Goal: Task Accomplishment & Management: Complete application form

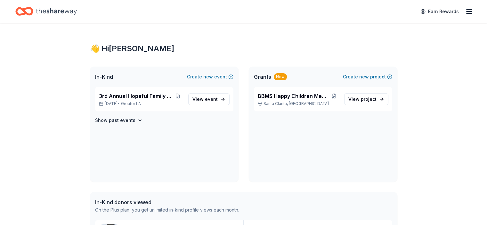
click at [47, 9] on icon "Home" at bounding box center [56, 11] width 41 height 13
click at [33, 10] on icon "Home" at bounding box center [24, 11] width 18 height 15
click at [26, 10] on icon "Home" at bounding box center [21, 11] width 10 height 6
click at [453, 11] on div "Earn Rewards" at bounding box center [445, 11] width 56 height 15
click at [467, 13] on line "button" at bounding box center [469, 13] width 5 height 0
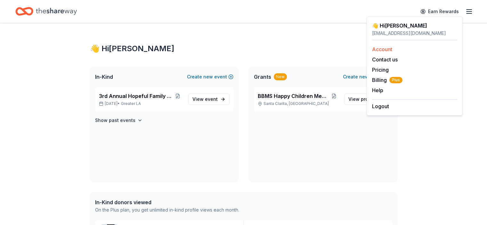
click at [378, 51] on link "Account" at bounding box center [382, 49] width 20 height 6
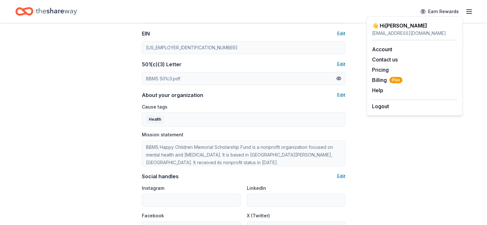
scroll to position [416, 0]
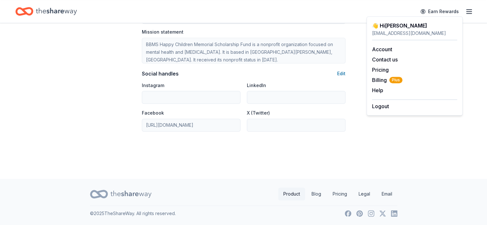
click at [302, 193] on link "Product" at bounding box center [291, 194] width 27 height 13
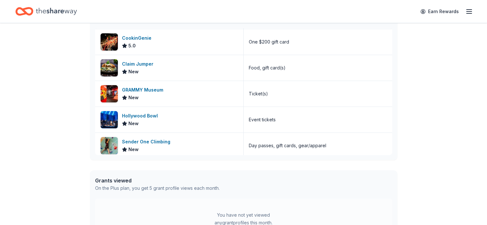
scroll to position [80, 0]
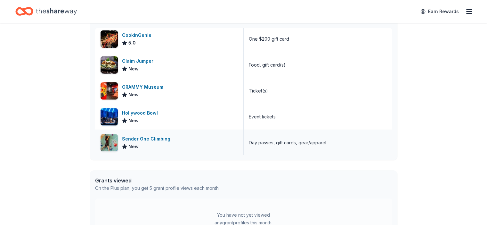
click at [162, 139] on div "Sender One Climbing" at bounding box center [147, 139] width 51 height 8
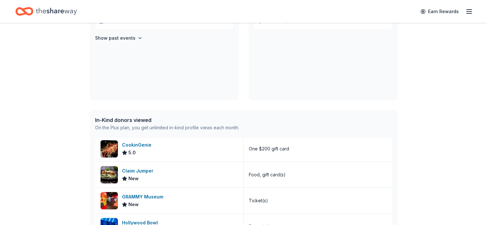
scroll to position [0, 0]
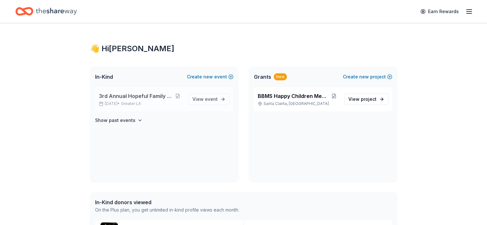
click at [124, 98] on span "3rd Annual Hopeful Family Futures" at bounding box center [135, 96] width 73 height 8
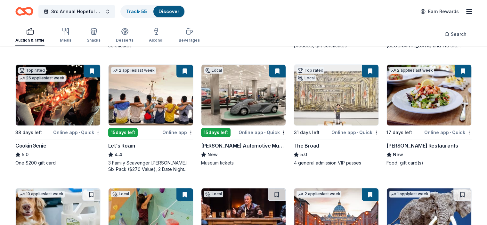
scroll to position [192, 0]
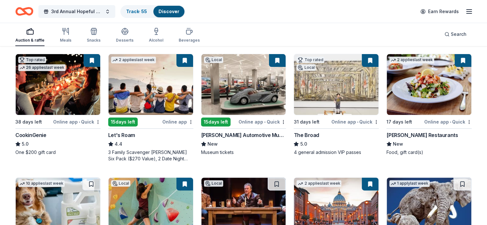
click at [224, 118] on div "15 days left" at bounding box center [215, 122] width 29 height 9
click at [409, 132] on div "Cameron Mitchell Restaurants" at bounding box center [422, 135] width 71 height 8
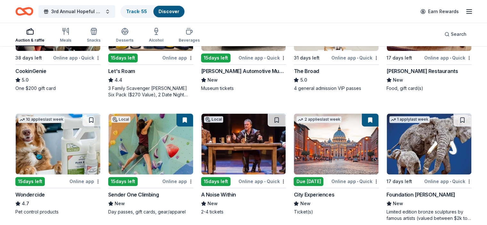
scroll to position [320, 0]
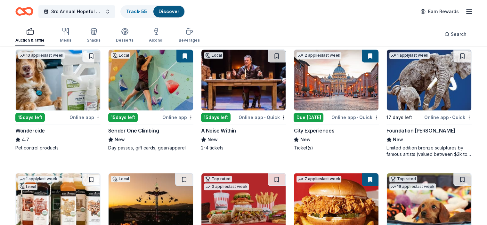
click at [223, 127] on div "A Noise Within" at bounding box center [218, 131] width 35 height 8
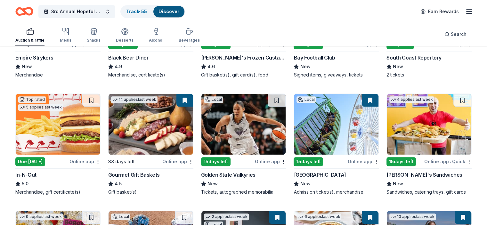
scroll to position [705, 0]
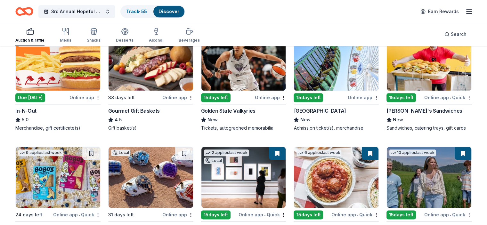
click at [148, 107] on div "Gourmet Gift Baskets" at bounding box center [134, 111] width 52 height 8
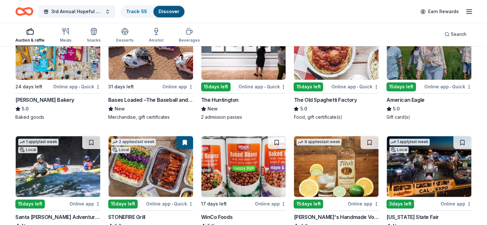
scroll to position [897, 0]
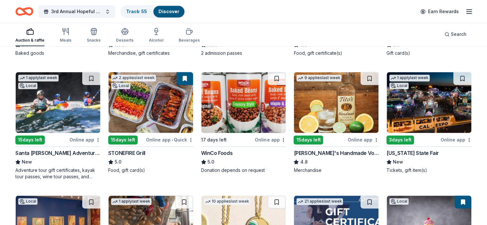
click at [75, 149] on div "Santa Barbara Adventure Company" at bounding box center [57, 153] width 85 height 8
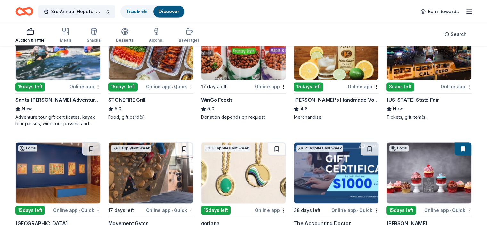
scroll to position [961, 0]
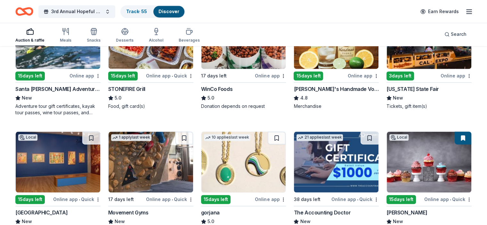
click at [404, 85] on div "California State Fair" at bounding box center [413, 89] width 53 height 8
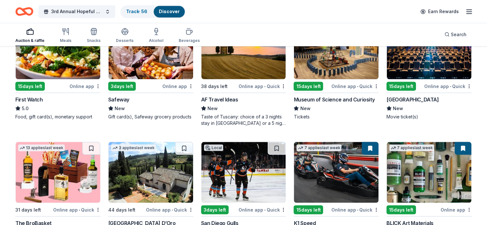
scroll to position [1208, 0]
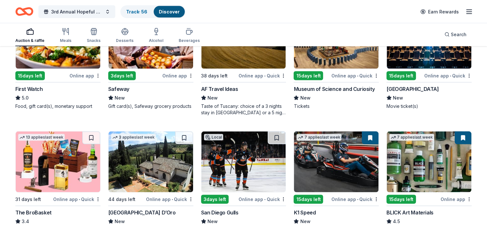
click at [316, 71] on div "15 days left" at bounding box center [308, 75] width 29 height 9
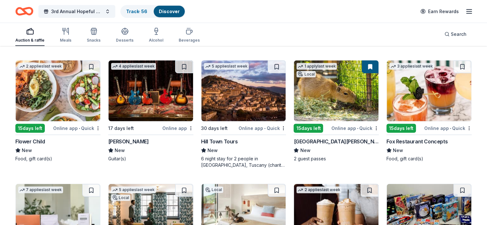
scroll to position [1648, 0]
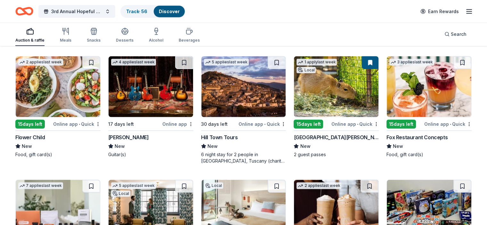
click at [321, 134] on div "[GEOGRAPHIC_DATA][PERSON_NAME]" at bounding box center [336, 138] width 85 height 8
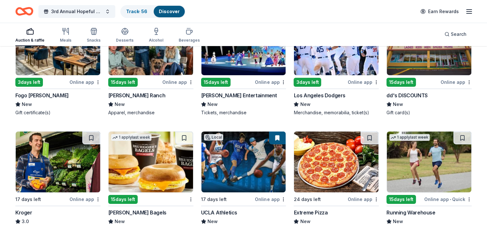
scroll to position [2248, 0]
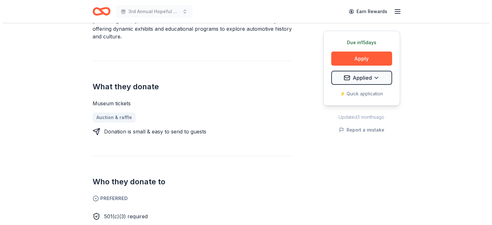
scroll to position [192, 0]
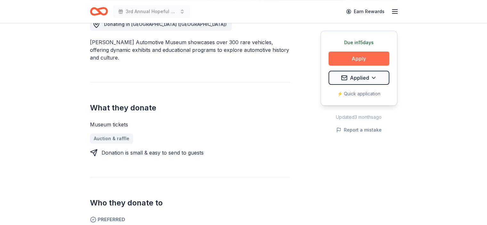
click at [362, 61] on button "Apply" at bounding box center [359, 59] width 61 height 14
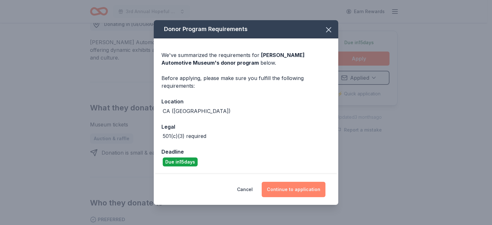
click at [285, 188] on button "Continue to application" at bounding box center [294, 189] width 64 height 15
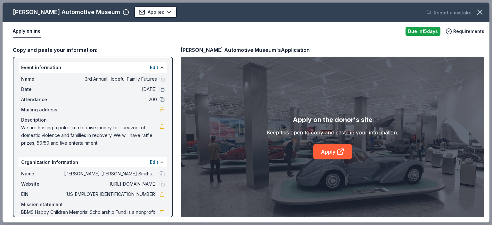
scroll to position [22, 0]
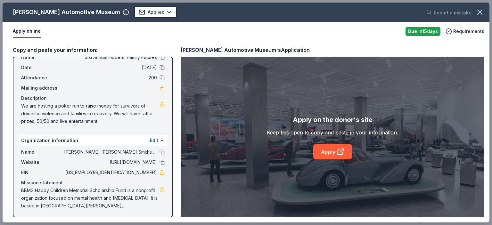
drag, startPoint x: 99, startPoint y: 121, endPoint x: 48, endPoint y: 109, distance: 52.3
click at [48, 109] on span "We are hosting a poker run to raise money for survivors of domestic violence an…" at bounding box center [90, 113] width 138 height 23
click at [154, 105] on span "We are hosting a poker run to raise money for survivors of domestic violence an…" at bounding box center [90, 113] width 138 height 23
click at [70, 111] on span "We are hosting a poker run to raise money for survivors of domestic violence an…" at bounding box center [90, 113] width 138 height 23
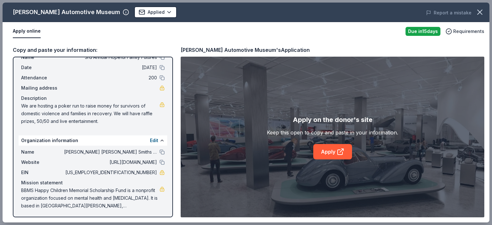
click at [93, 111] on span "We are hosting a poker run to raise money for survivors of domestic violence an…" at bounding box center [90, 113] width 138 height 23
drag, startPoint x: 92, startPoint y: 115, endPoint x: 101, endPoint y: 120, distance: 10.3
click at [93, 116] on span "We are hosting a poker run to raise money for survivors of domestic violence an…" at bounding box center [90, 113] width 138 height 23
drag, startPoint x: 101, startPoint y: 120, endPoint x: 44, endPoint y: 104, distance: 59.8
click at [44, 105] on span "We are hosting a poker run to raise money for survivors of domestic violence an…" at bounding box center [90, 113] width 138 height 23
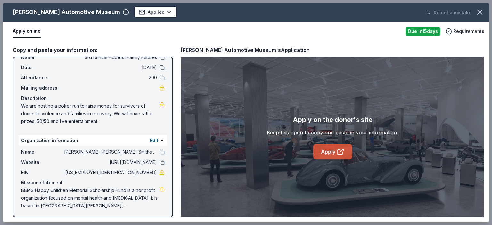
click at [338, 152] on icon at bounding box center [341, 152] width 8 height 8
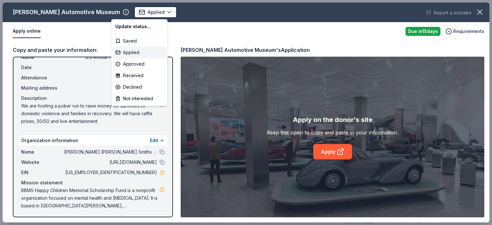
click at [138, 56] on div "Applied" at bounding box center [139, 53] width 53 height 12
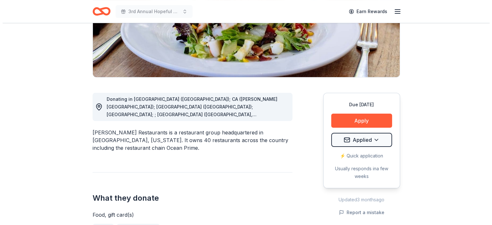
scroll to position [128, 0]
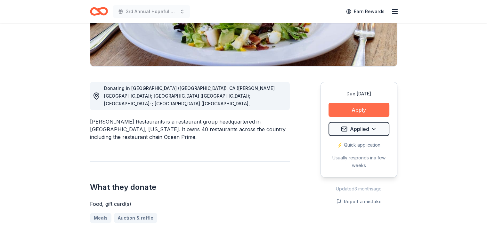
click at [345, 112] on button "Apply" at bounding box center [359, 110] width 61 height 14
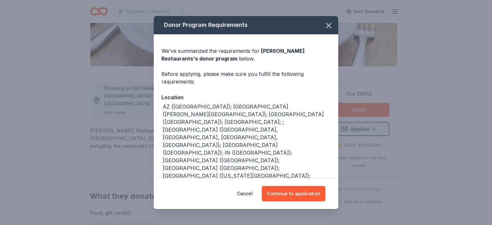
scroll to position [64, 0]
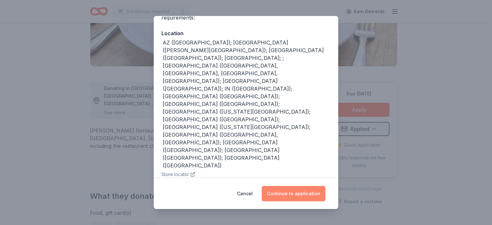
click at [290, 192] on button "Continue to application" at bounding box center [294, 193] width 64 height 15
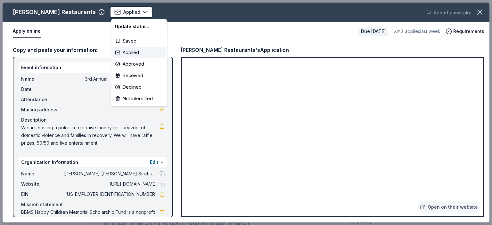
click at [136, 54] on div "Applied" at bounding box center [138, 53] width 53 height 12
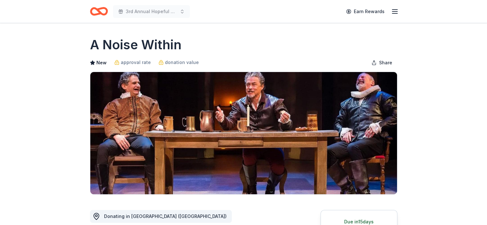
scroll to position [64, 0]
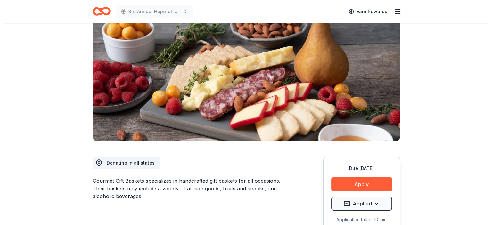
scroll to position [64, 0]
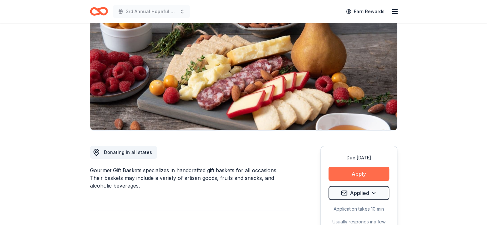
click at [374, 169] on button "Apply" at bounding box center [359, 174] width 61 height 14
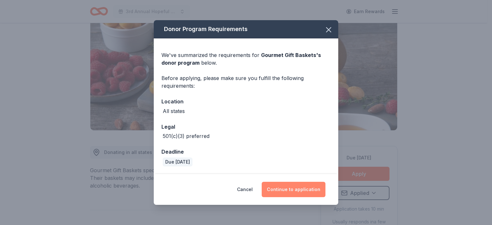
click at [287, 191] on button "Continue to application" at bounding box center [294, 189] width 64 height 15
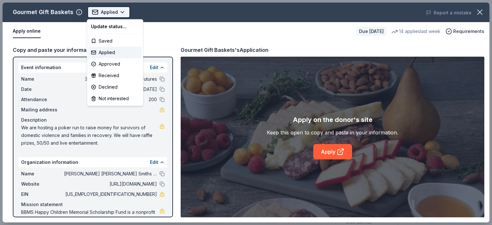
click at [120, 12] on body "3rd Annual Hopeful Family Futures Applied Apply Due [DATE] Share Gourmet Gift B…" at bounding box center [243, 112] width 487 height 225
click at [113, 52] on div "Applied" at bounding box center [114, 53] width 53 height 12
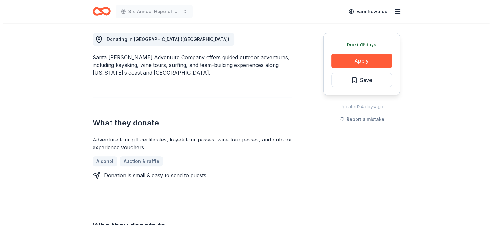
scroll to position [192, 0]
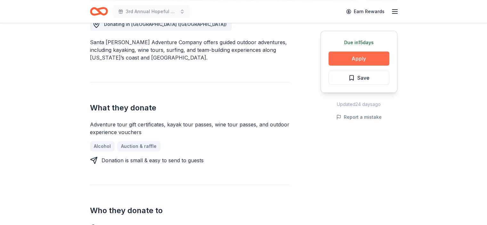
click at [357, 59] on button "Apply" at bounding box center [359, 59] width 61 height 14
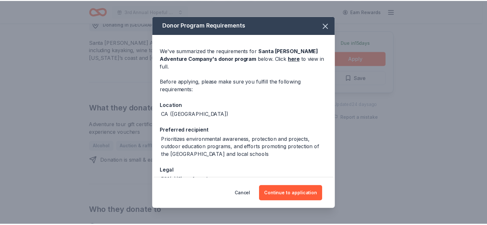
scroll to position [31, 0]
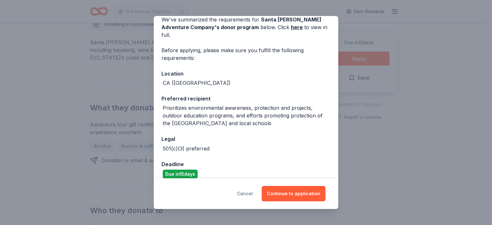
click at [242, 196] on button "Cancel" at bounding box center [245, 193] width 16 height 15
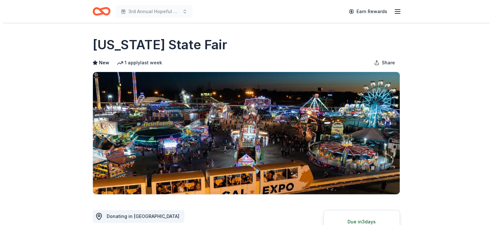
scroll to position [64, 0]
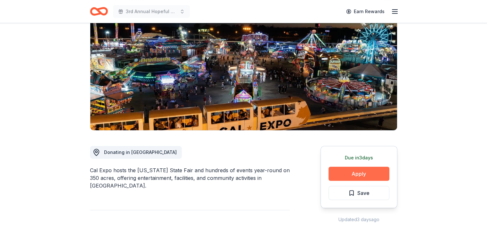
click at [348, 175] on button "Apply" at bounding box center [359, 174] width 61 height 14
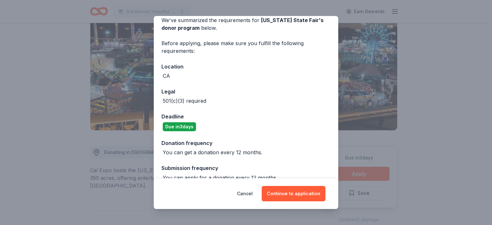
scroll to position [41, 0]
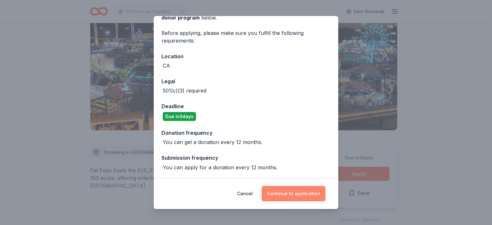
click at [297, 193] on button "Continue to application" at bounding box center [294, 193] width 64 height 15
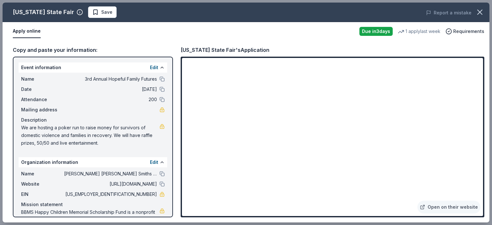
click at [101, 12] on span "Save" at bounding box center [106, 12] width 11 height 8
click at [96, 14] on html "3rd Annual Hopeful Family Futures Earn Rewards Due in 3 days Share California S…" at bounding box center [246, 48] width 492 height 225
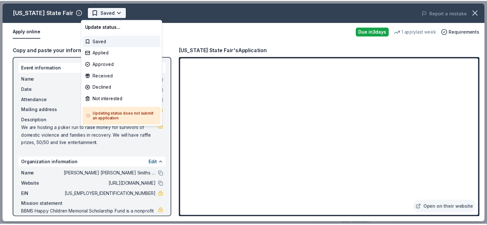
scroll to position [0, 0]
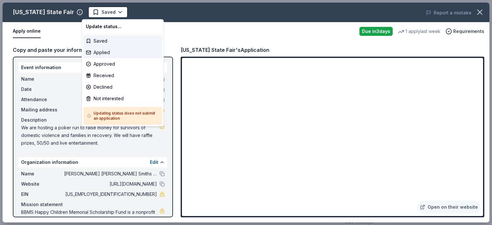
click at [101, 56] on div "Applied" at bounding box center [122, 53] width 79 height 12
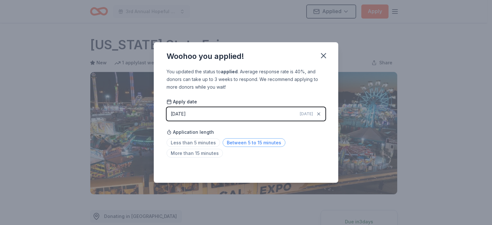
click at [242, 142] on span "Between 5 to 15 minutes" at bounding box center [254, 142] width 63 height 9
drag, startPoint x: 323, startPoint y: 56, endPoint x: 322, endPoint y: 41, distance: 15.1
click at [323, 54] on icon "button" at bounding box center [323, 55] width 9 height 9
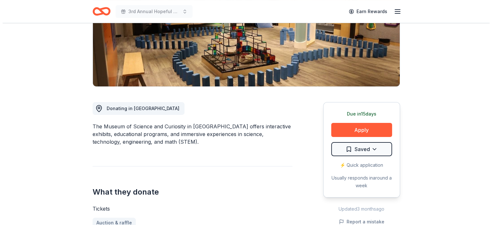
scroll to position [128, 0]
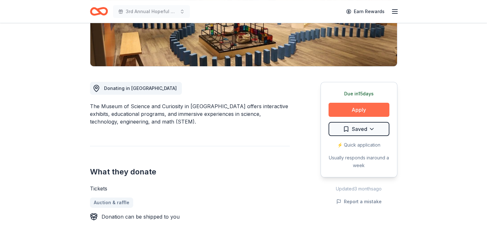
click at [365, 105] on button "Apply" at bounding box center [359, 110] width 61 height 14
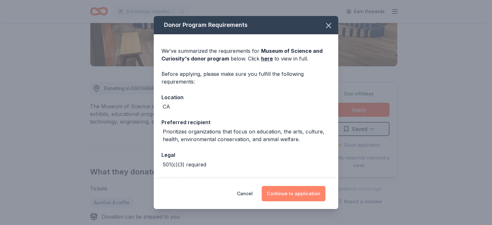
click at [290, 190] on button "Continue to application" at bounding box center [294, 193] width 64 height 15
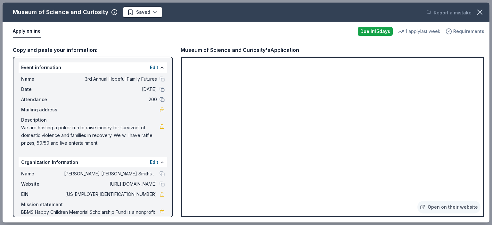
click at [464, 32] on span "Requirements" at bounding box center [468, 32] width 31 height 8
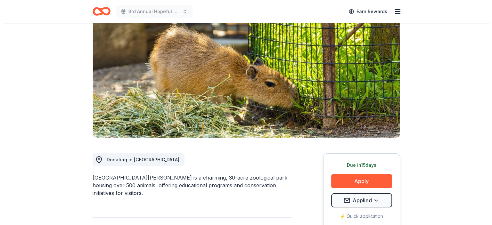
scroll to position [128, 0]
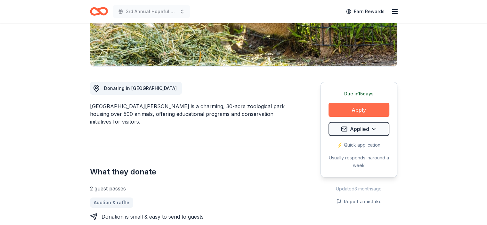
click at [379, 111] on button "Apply" at bounding box center [359, 110] width 61 height 14
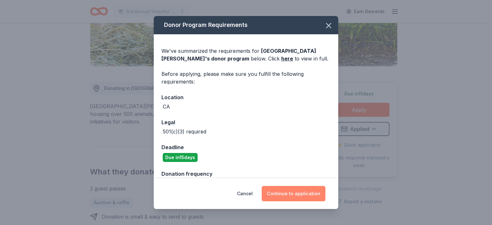
click at [284, 194] on button "Continue to application" at bounding box center [294, 193] width 64 height 15
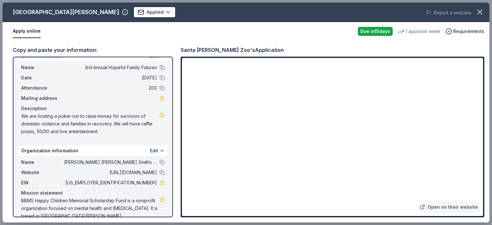
scroll to position [22, 0]
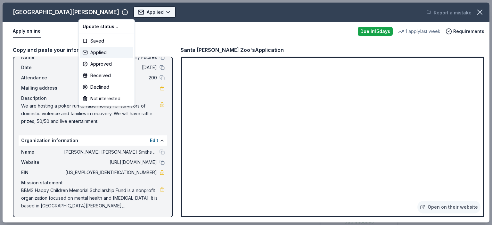
scroll to position [0, 0]
click at [100, 51] on div "Applied" at bounding box center [106, 53] width 53 height 12
